Goal: Task Accomplishment & Management: Complete application form

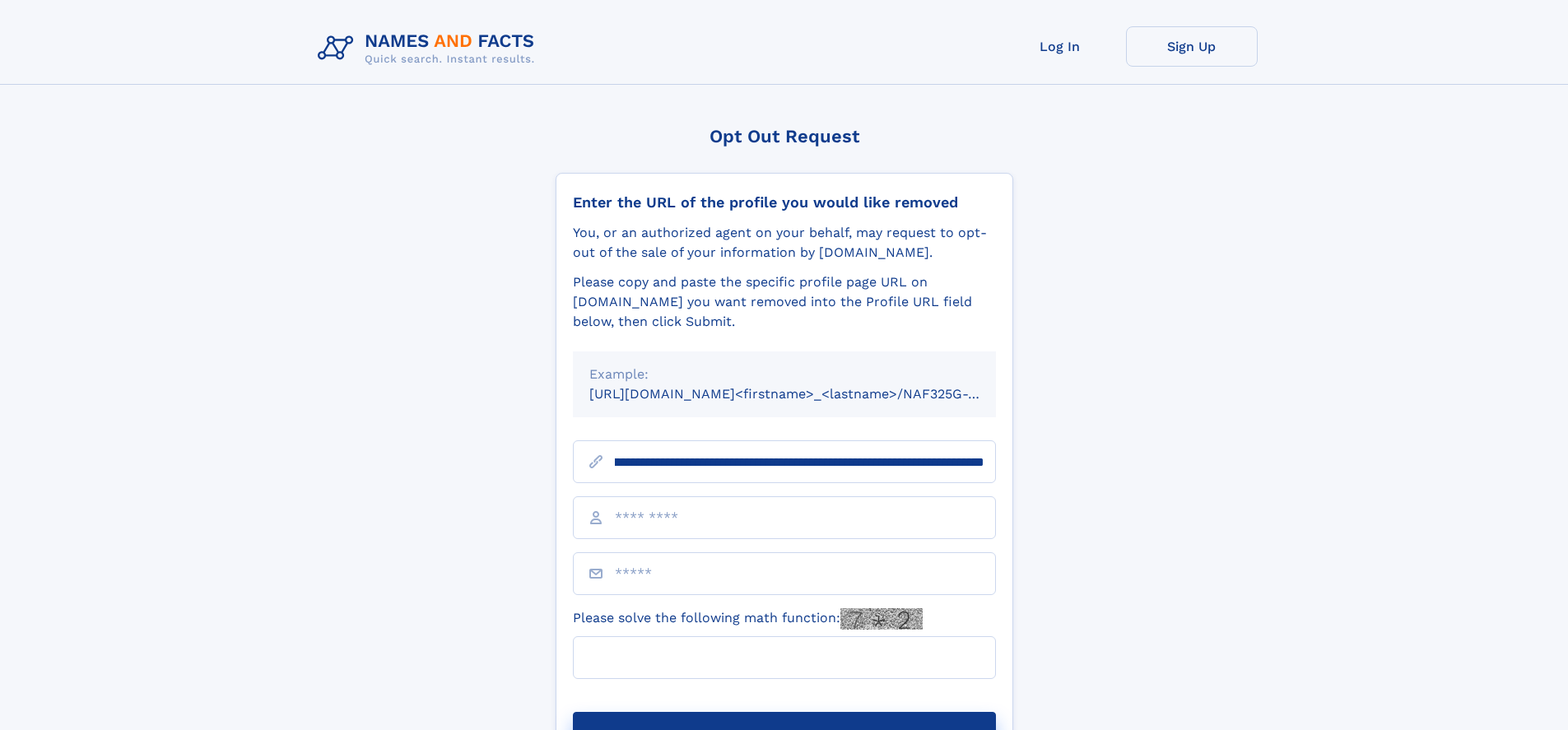
scroll to position [0, 182]
type input "**********"
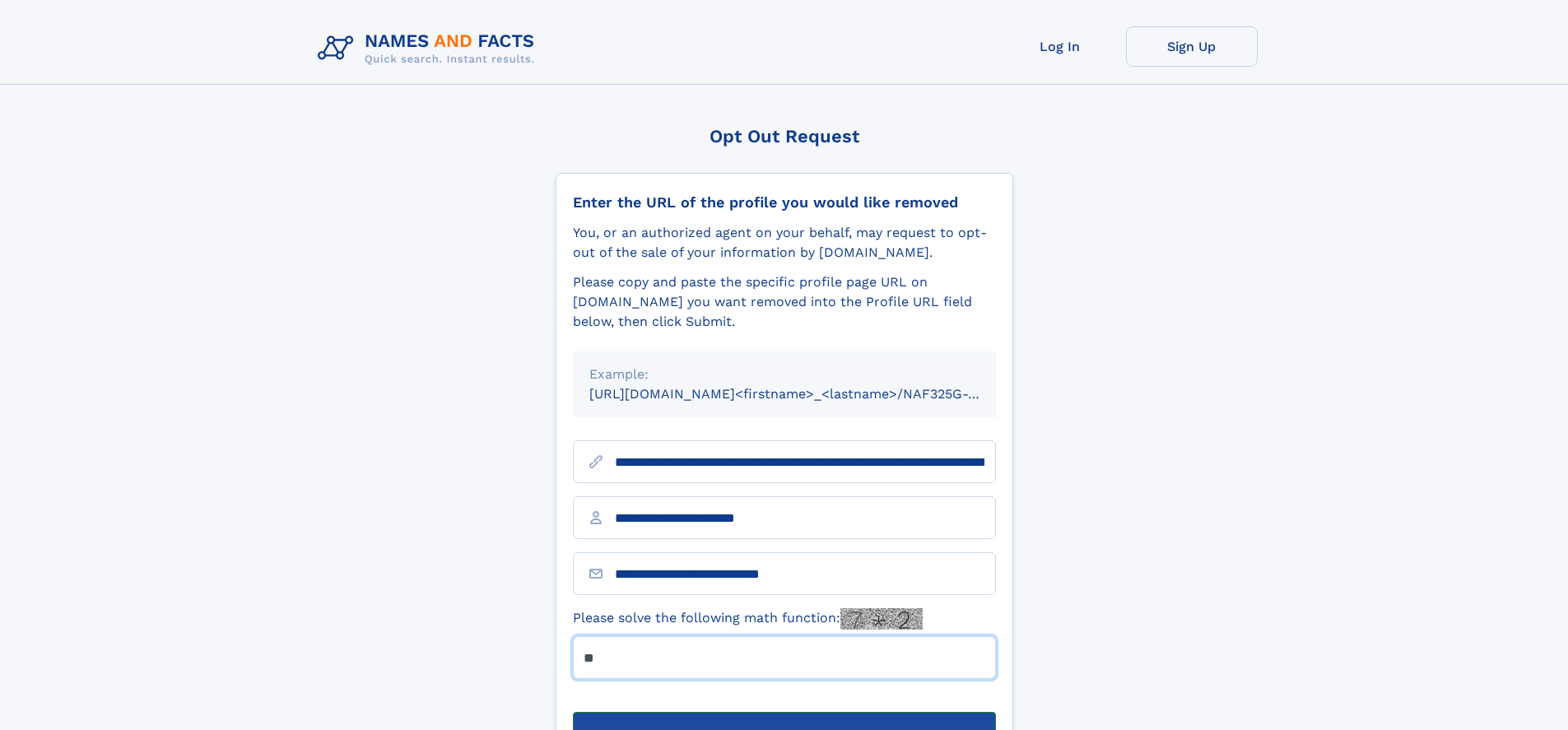
type input "**"
click at [783, 712] on button "Submit Opt Out Request" at bounding box center [784, 737] width 423 height 52
